Goal: Information Seeking & Learning: Find specific fact

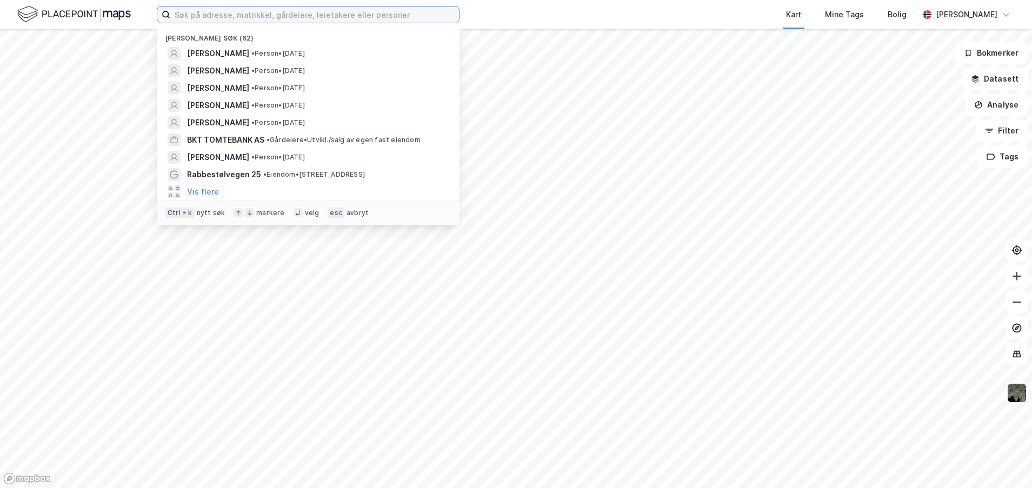
click at [233, 16] on input at bounding box center [314, 14] width 289 height 16
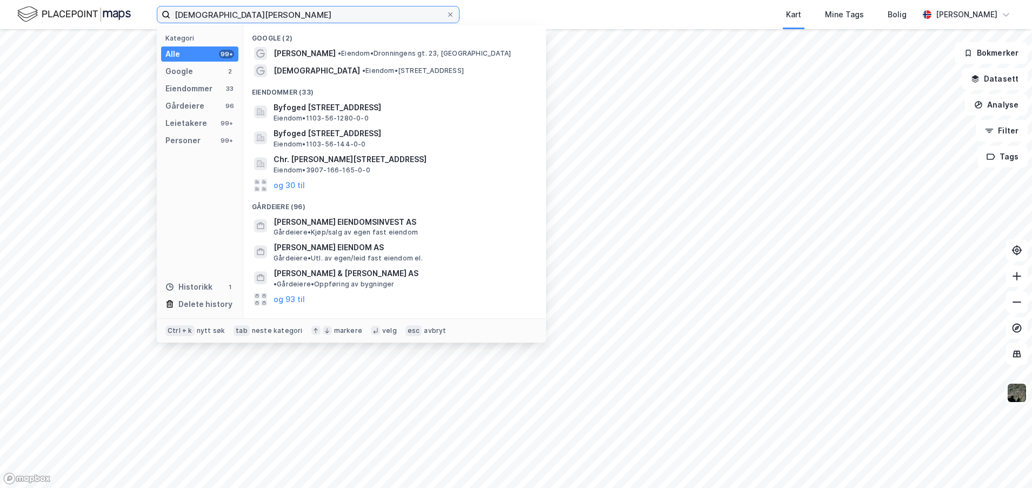
type input "[DEMOGRAPHIC_DATA][PERSON_NAME]"
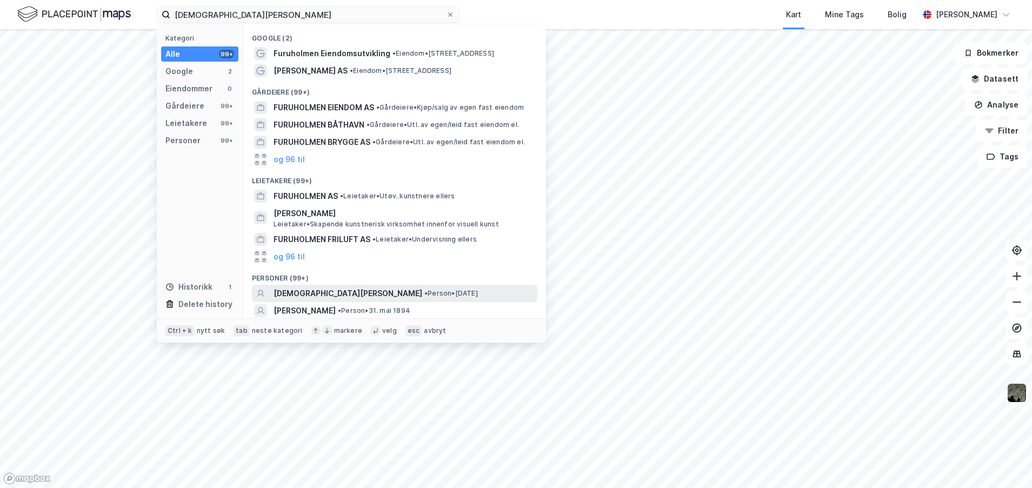
click at [333, 296] on span "[DEMOGRAPHIC_DATA][PERSON_NAME]" at bounding box center [347, 293] width 149 height 13
